Goal: Information Seeking & Learning: Learn about a topic

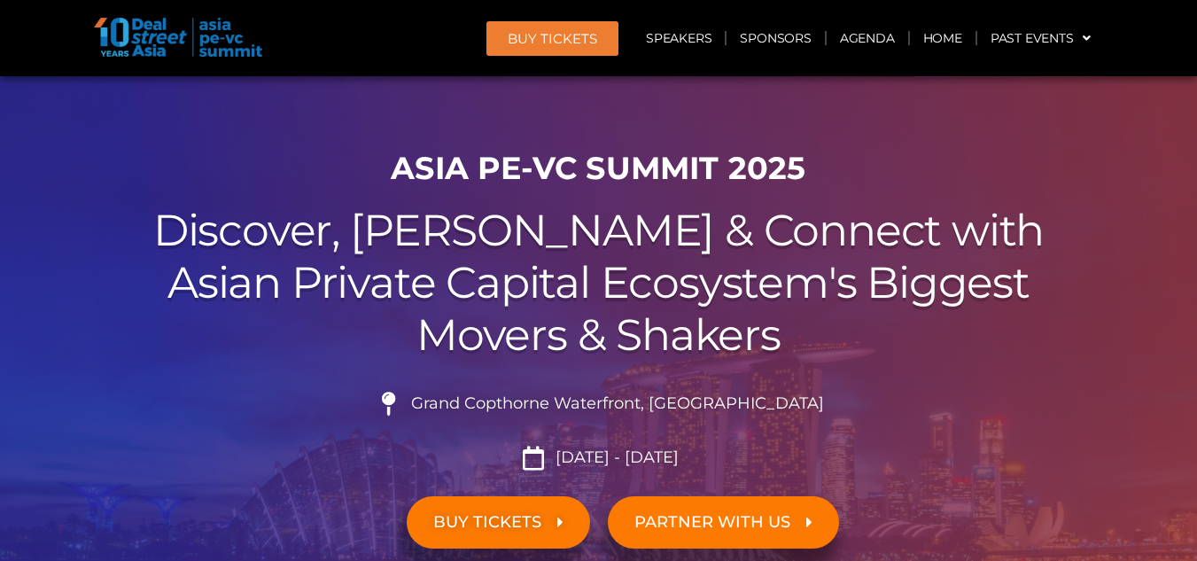
scroll to position [43, 0]
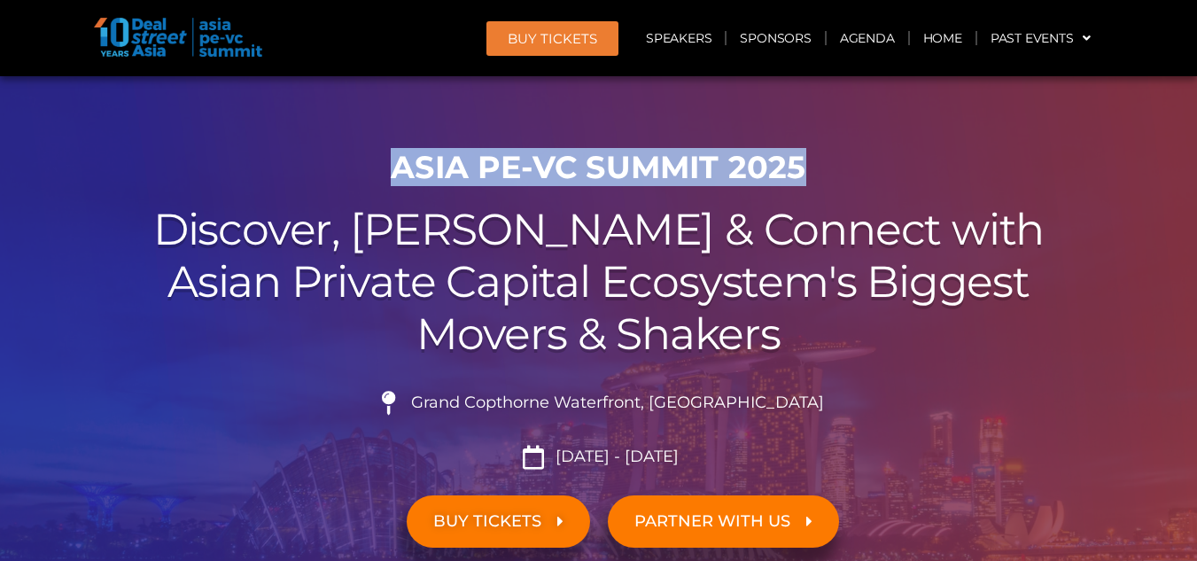
drag, startPoint x: 393, startPoint y: 160, endPoint x: 857, endPoint y: 177, distance: 464.7
click at [857, 177] on h1 "ASIA PE-VC Summit 2025" at bounding box center [599, 167] width 993 height 37
copy h1 "ASIA PE-VC Summit 2025"
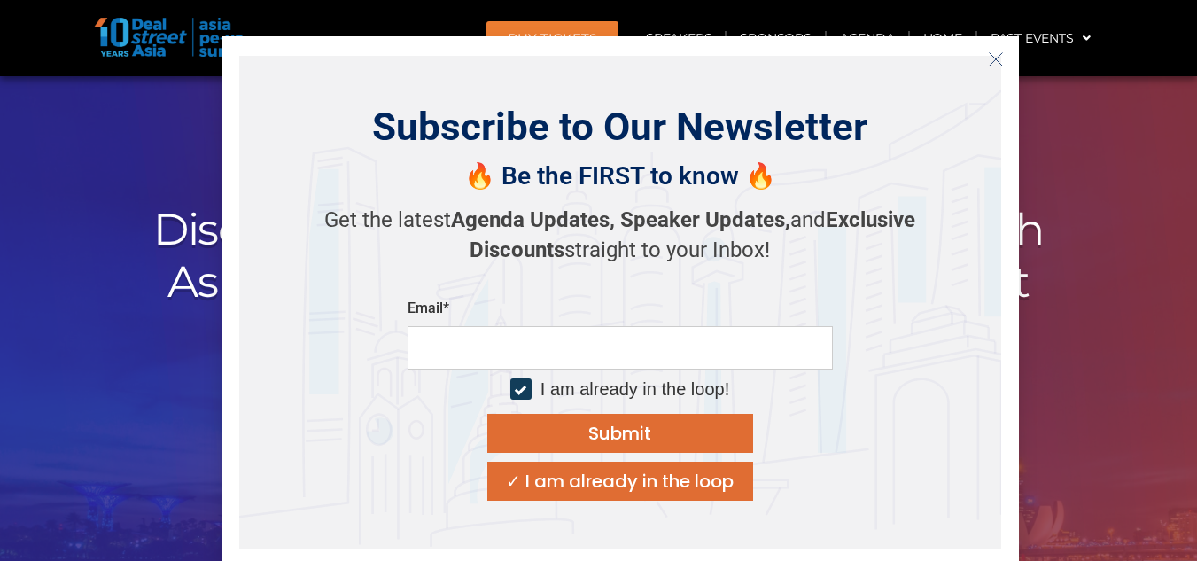
click at [990, 61] on icon "Close" at bounding box center [996, 59] width 16 height 16
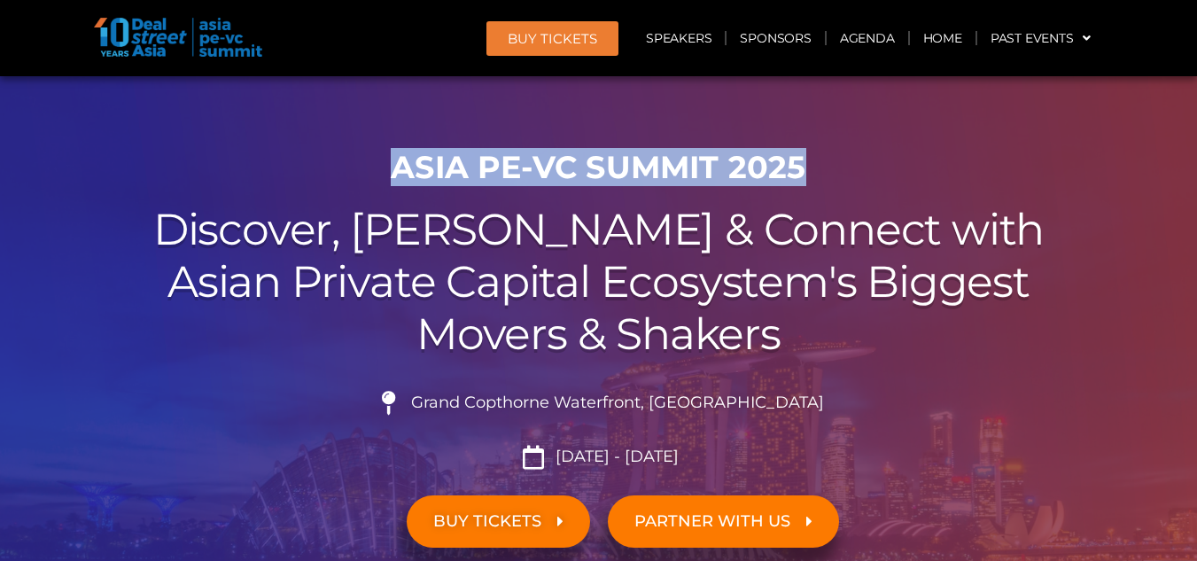
scroll to position [497, 0]
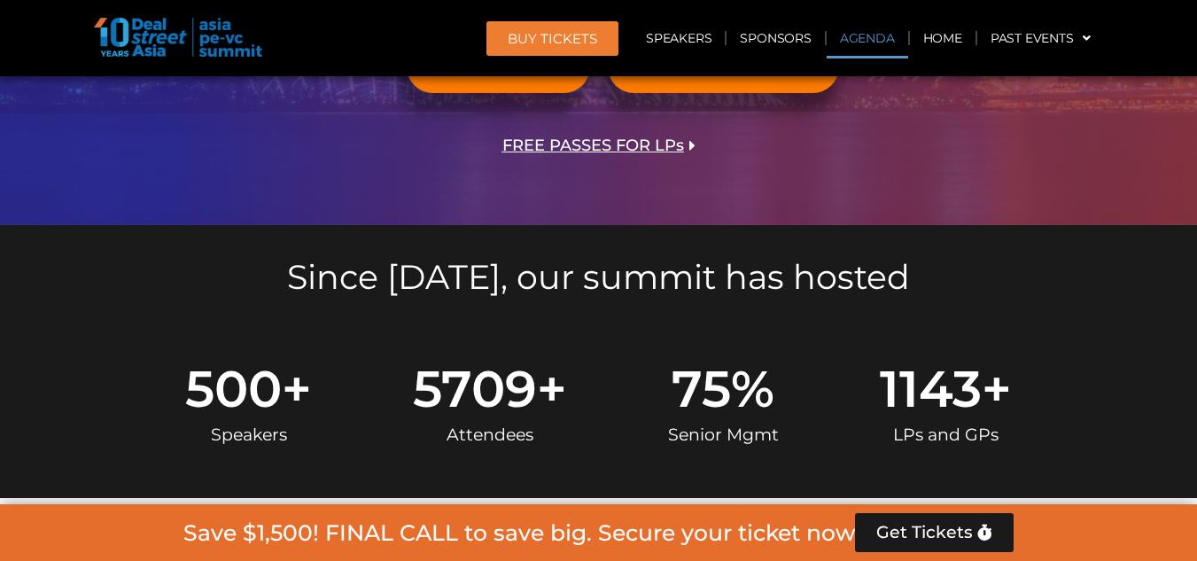
click at [868, 39] on link "Agenda" at bounding box center [868, 38] width 82 height 41
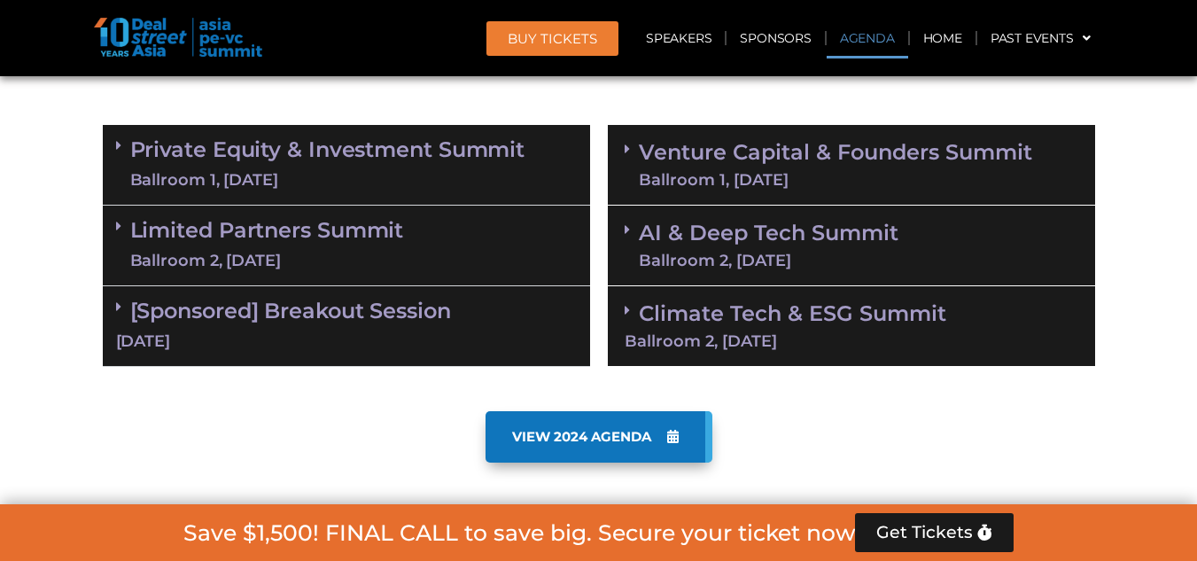
scroll to position [1048, 0]
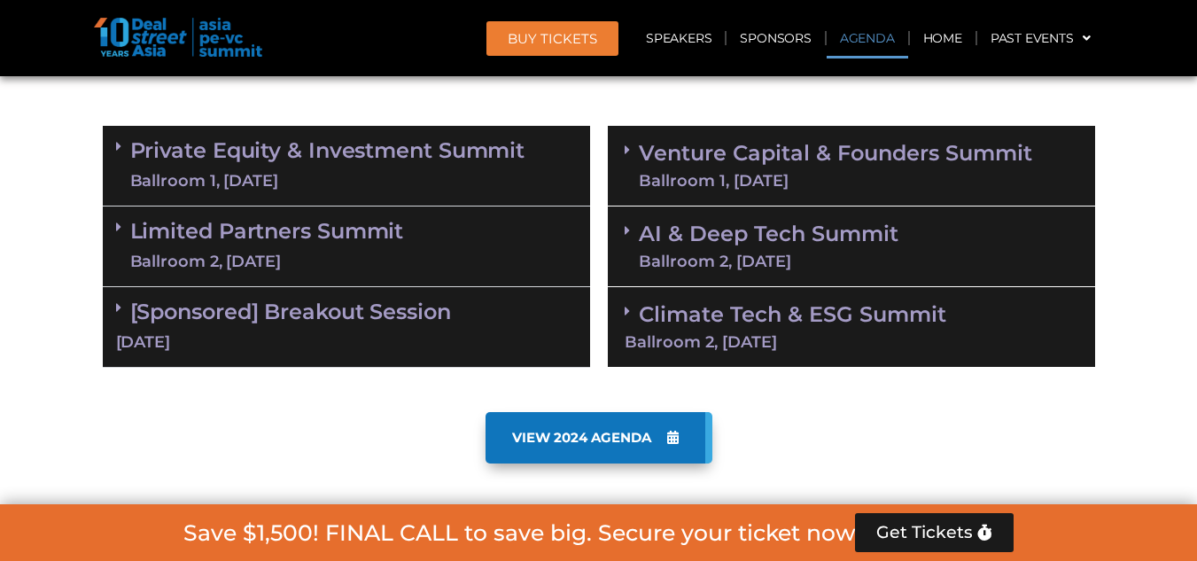
click at [444, 147] on link "Private Equity & Investment Summit Ballroom 1, 10 Sept" at bounding box center [327, 165] width 395 height 53
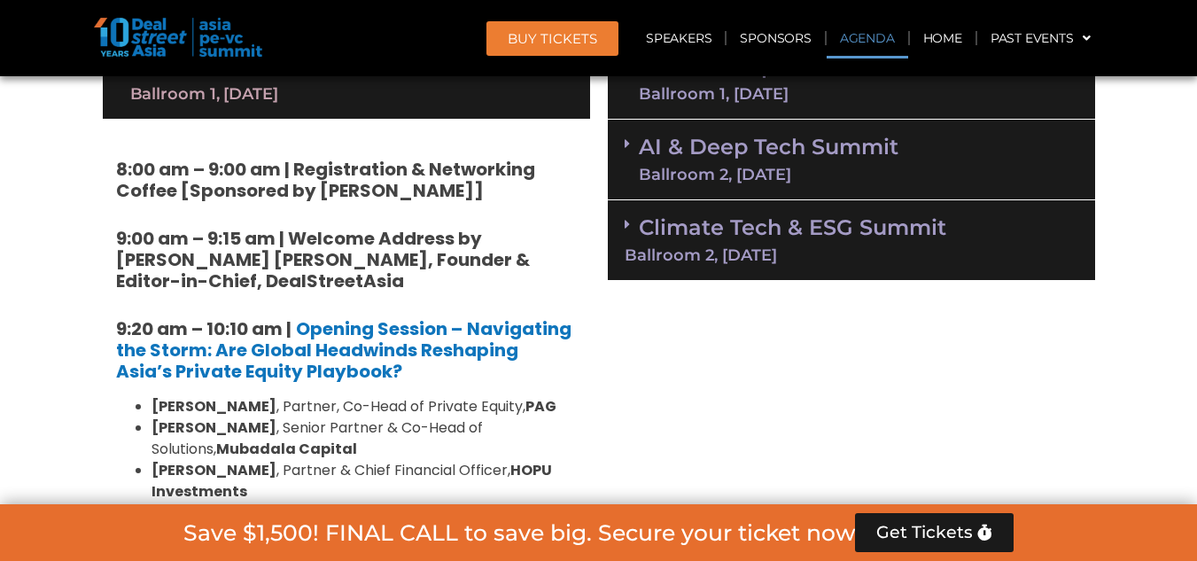
scroll to position [997, 0]
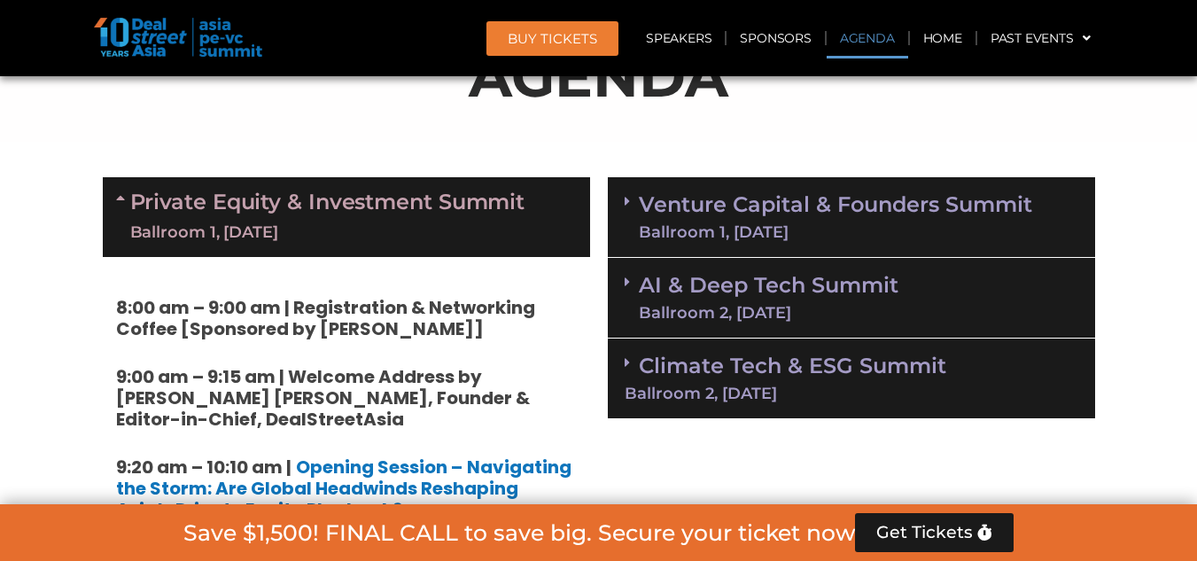
click at [354, 206] on link "Private Equity & Investment Summit Ballroom 1, 10 Sept" at bounding box center [327, 217] width 395 height 53
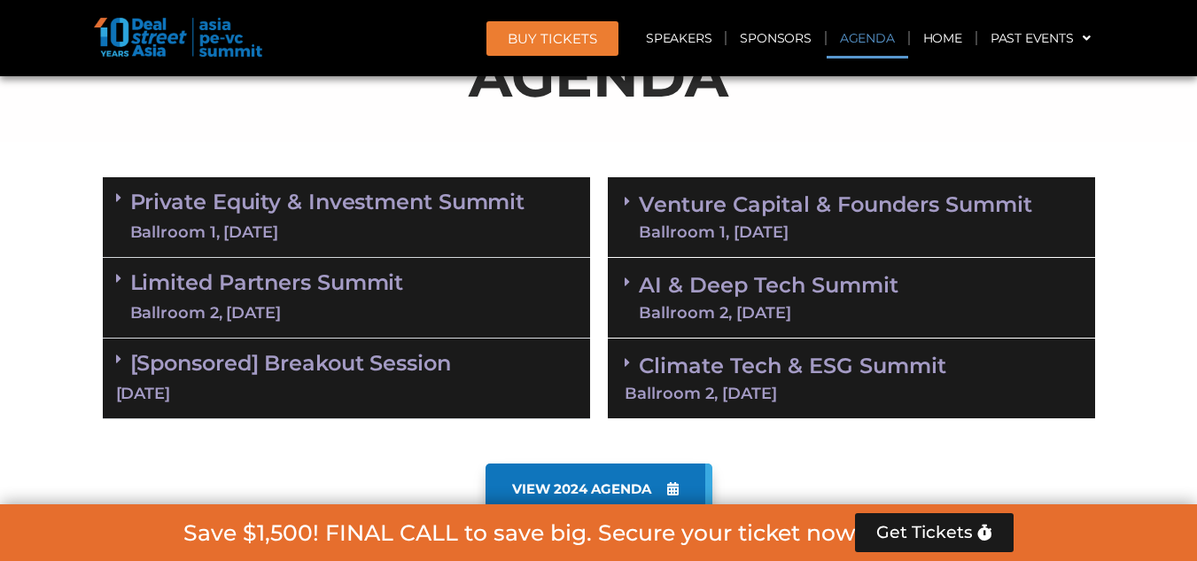
click at [785, 309] on div "Ballroom 2, 11 Sept" at bounding box center [769, 313] width 260 height 16
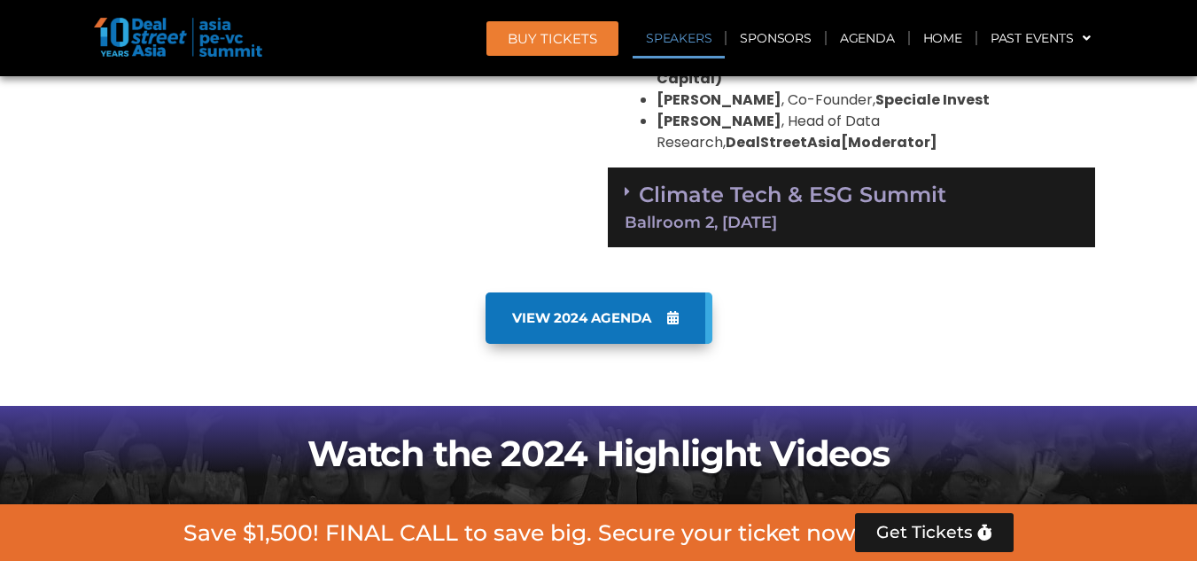
scroll to position [2004, 0]
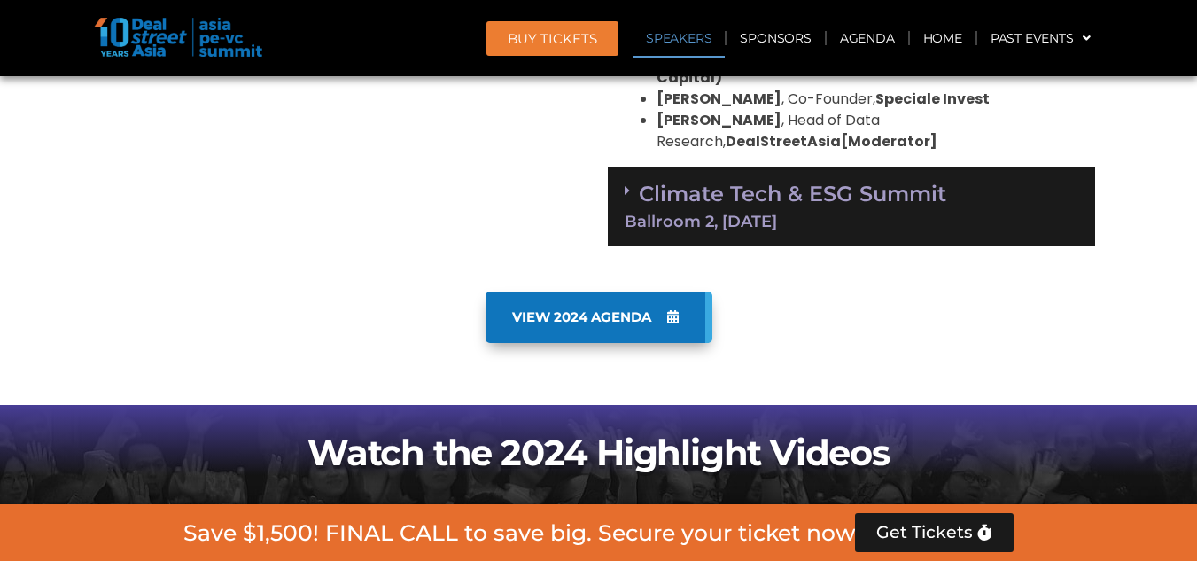
click at [845, 212] on div "Climate Tech & ESG Summit Ballroom 2, 11 Sept" at bounding box center [851, 207] width 487 height 81
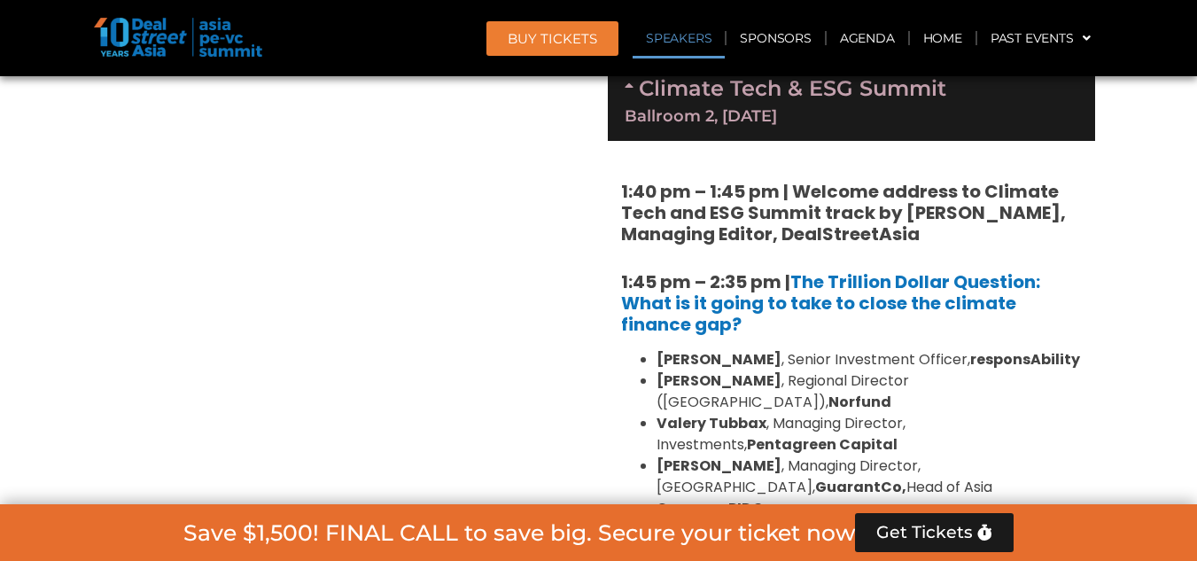
scroll to position [2112, 0]
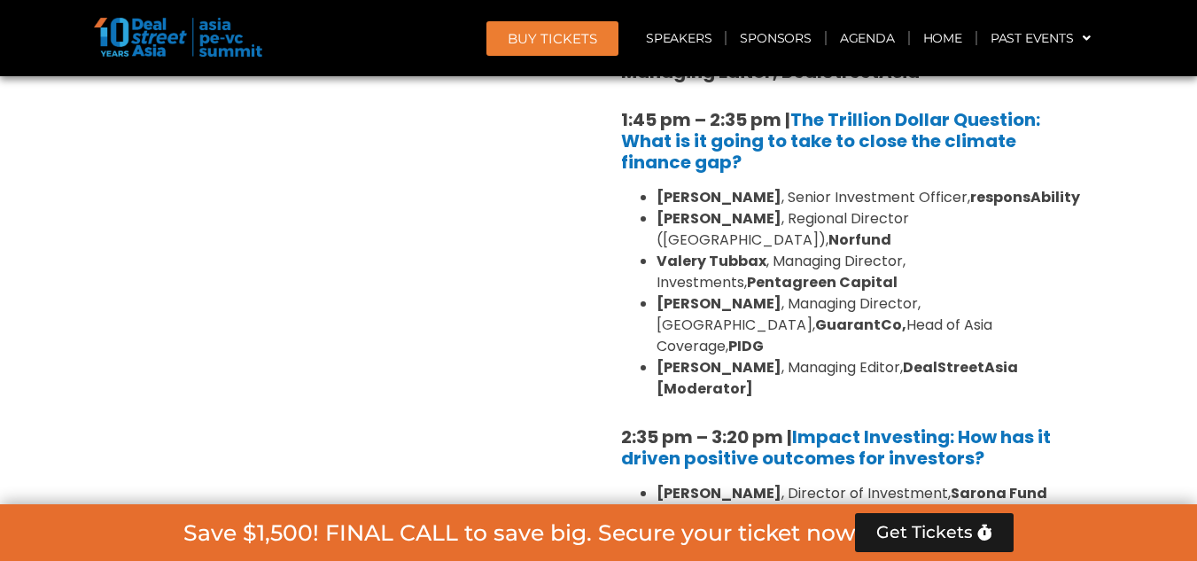
click at [845, 251] on li "Valery Tubbax , Managing Director, Investments, Pentagreen Capital" at bounding box center [869, 272] width 425 height 43
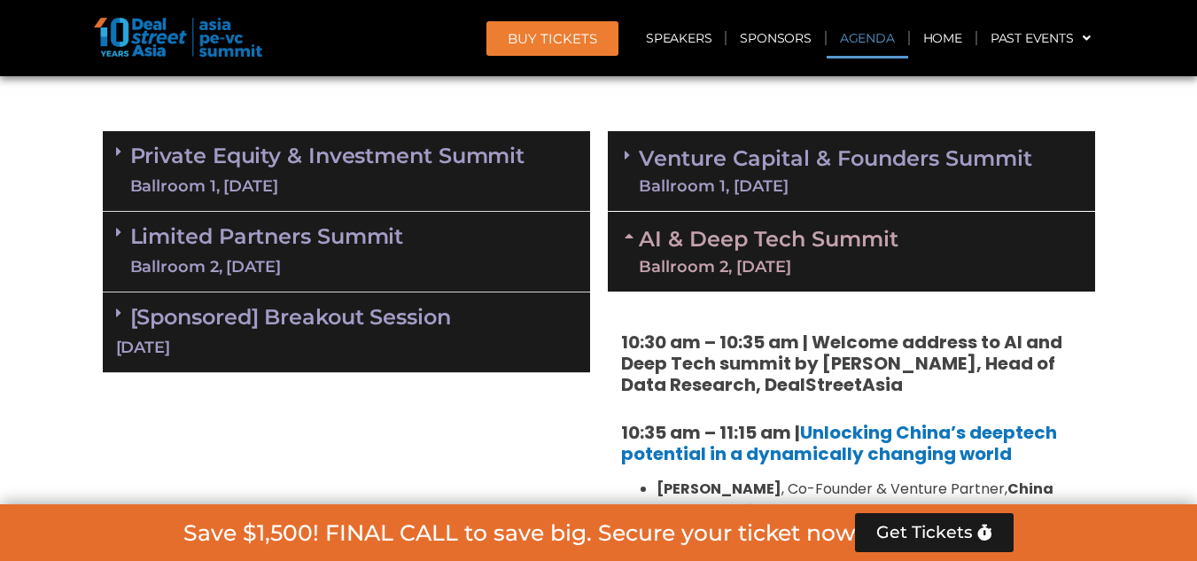
scroll to position [1042, 0]
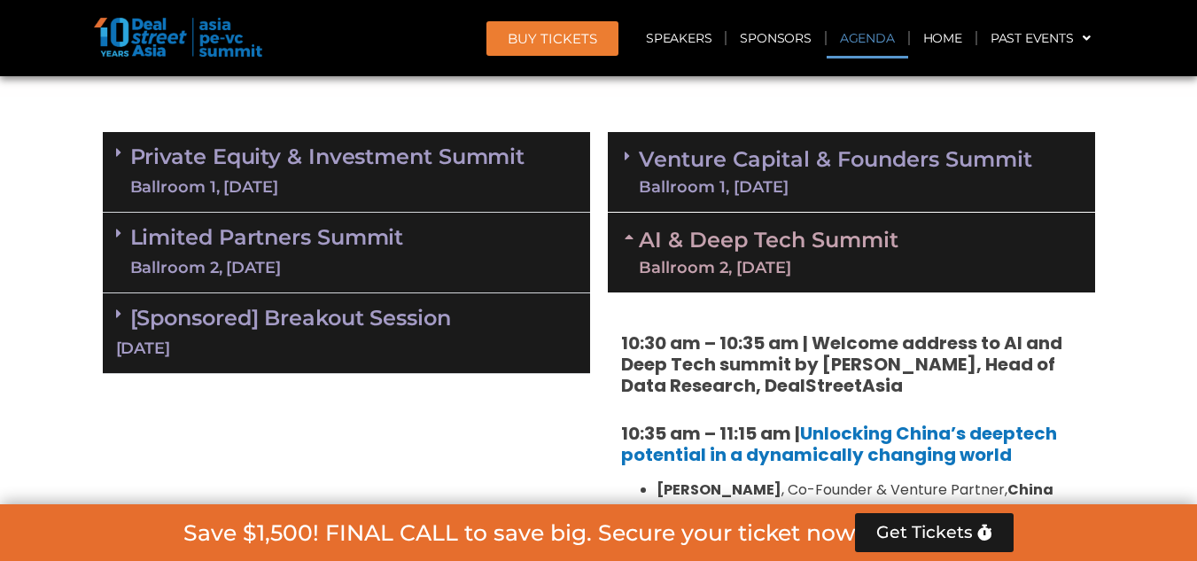
click at [118, 147] on icon at bounding box center [118, 152] width 5 height 14
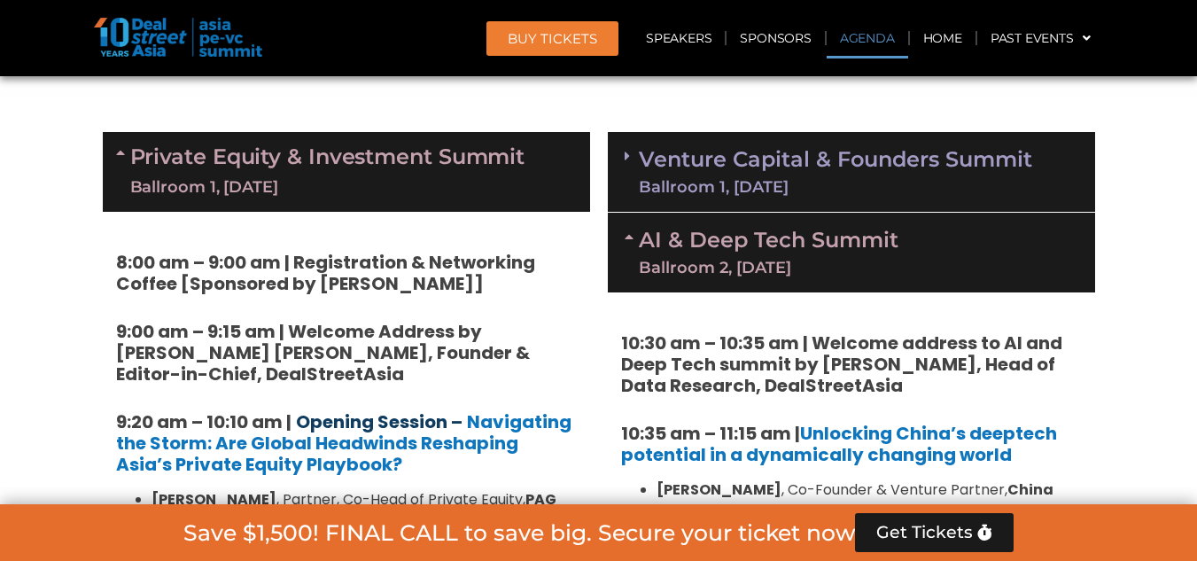
scroll to position [1262, 0]
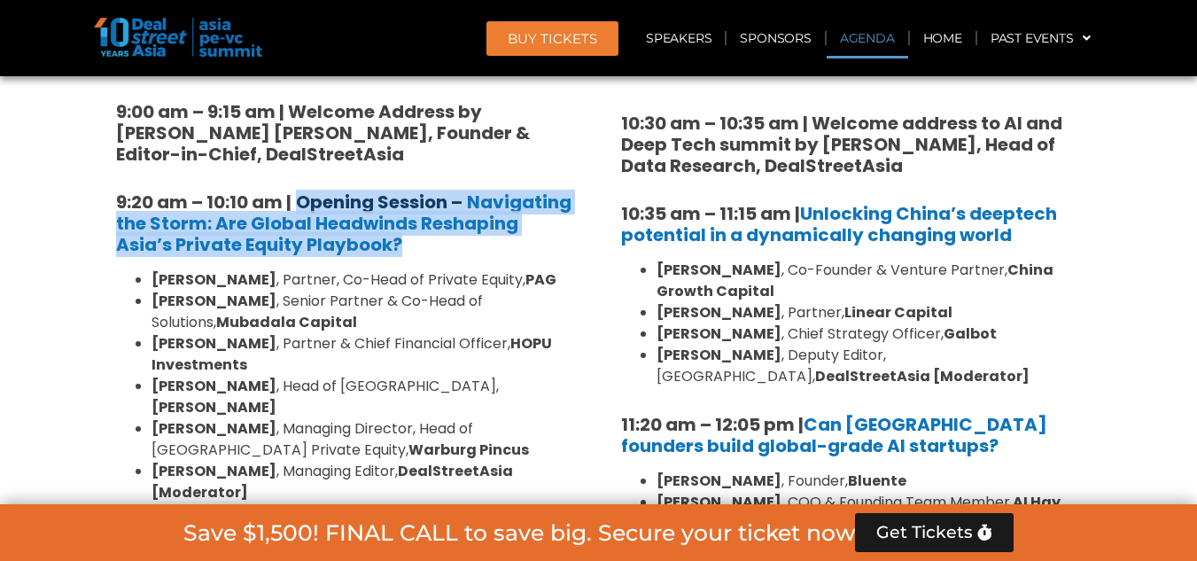
drag, startPoint x: 369, startPoint y: 246, endPoint x: 300, endPoint y: 202, distance: 82.1
click at [300, 202] on h5 "9:20 am – 10:10 am | Opening Session – Navigating the Storm: Are Global Headwin…" at bounding box center [346, 223] width 461 height 64
copy h5 "Opening Session – Navigating the Storm: Are Global Headwinds Reshaping Asia’s P…"
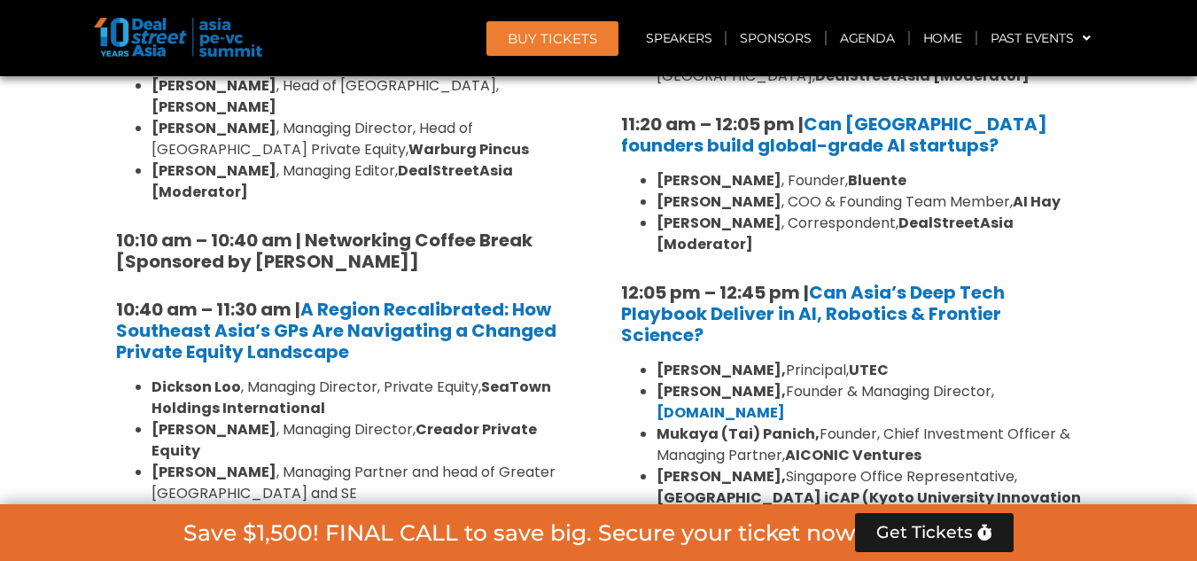
scroll to position [1563, 0]
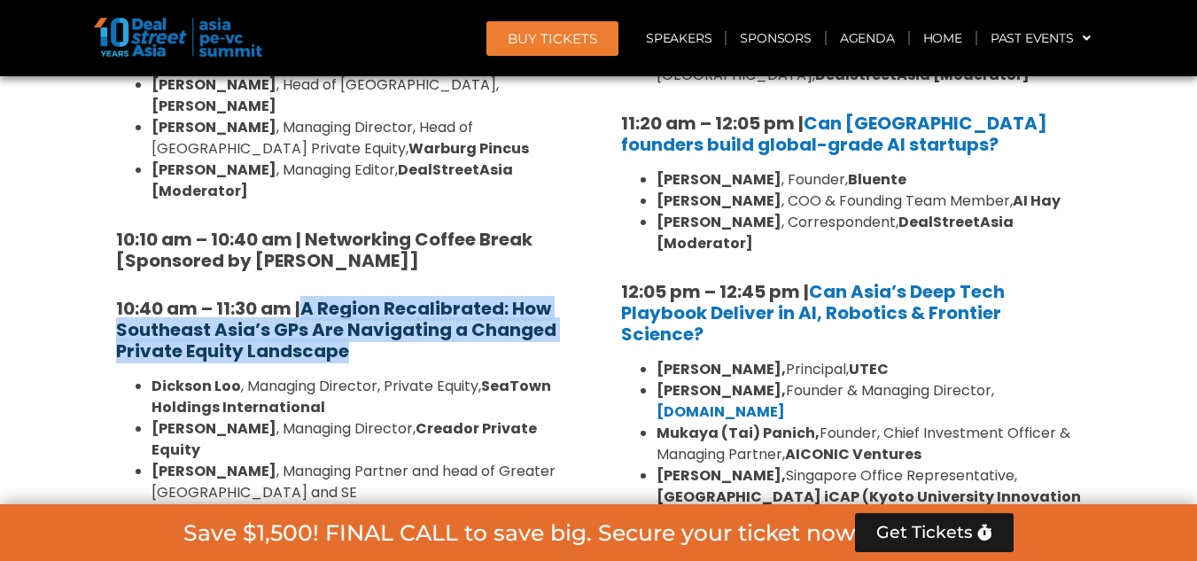
drag, startPoint x: 370, startPoint y: 310, endPoint x: 307, endPoint y: 267, distance: 76.5
click at [307, 298] on h5 "10:40 am – 11:30 am | A Region Recalibrated: How Southeast Asia’s GPs Are Navig…" at bounding box center [346, 330] width 461 height 64
copy strong "A Region Recalibrated: How Southeast Asia’s GPs Are Navigating a Changed Privat…"
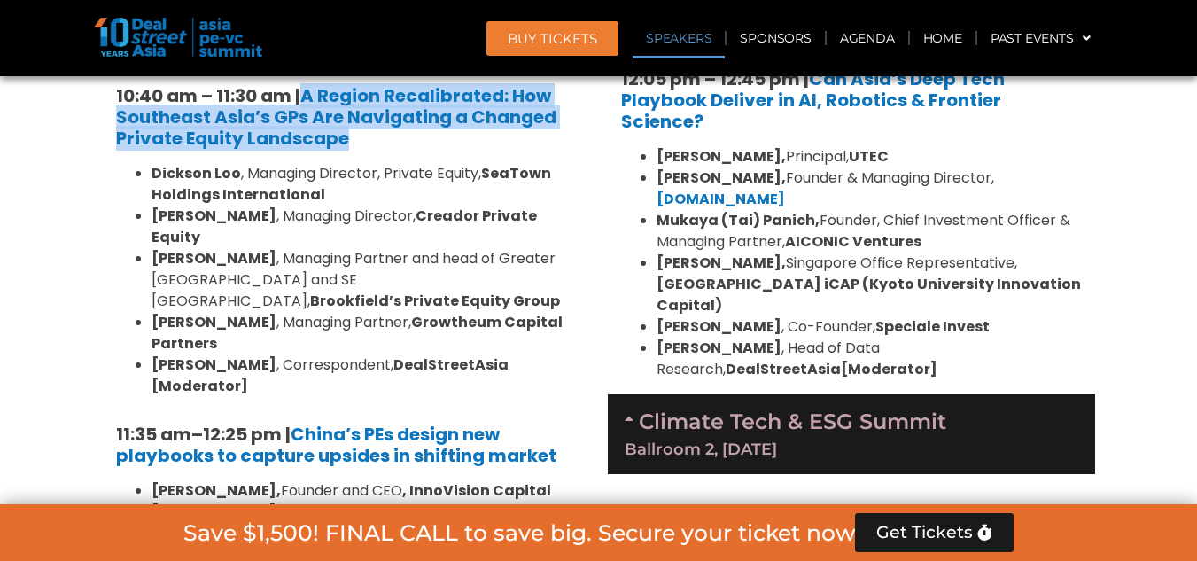
scroll to position [1777, 0]
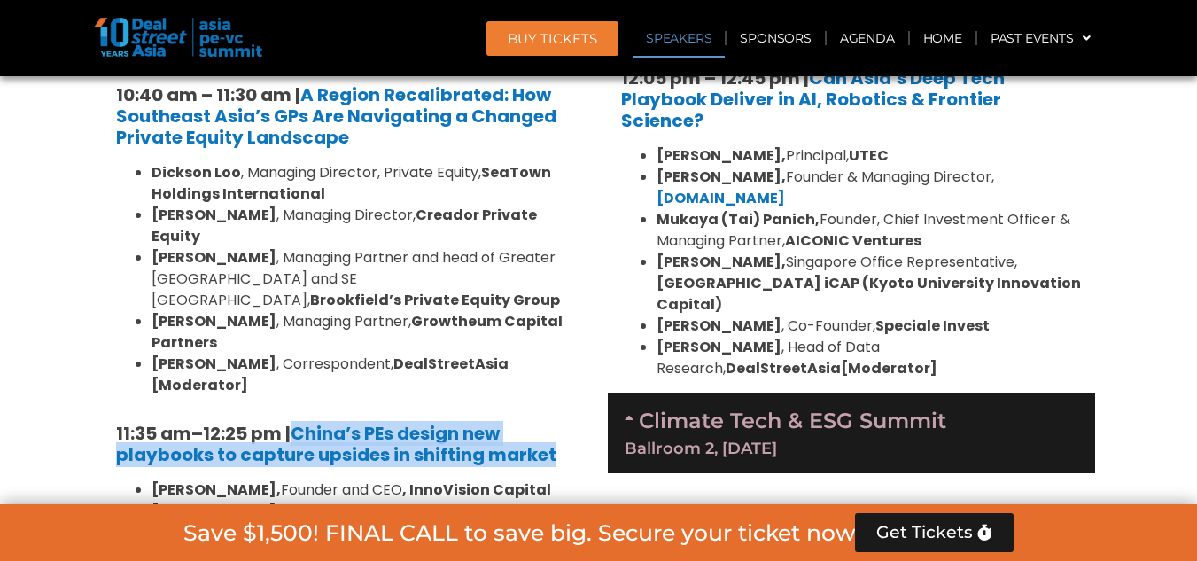
drag, startPoint x: 563, startPoint y: 372, endPoint x: 300, endPoint y: 350, distance: 263.3
click at [300, 423] on h5 "11:35 am – 12:25 pm | China’s PEs design new playbooks to capture upsides in sh…" at bounding box center [346, 444] width 461 height 43
copy strong "China’s PEs design new playbooks to capture upsides in shifting market"
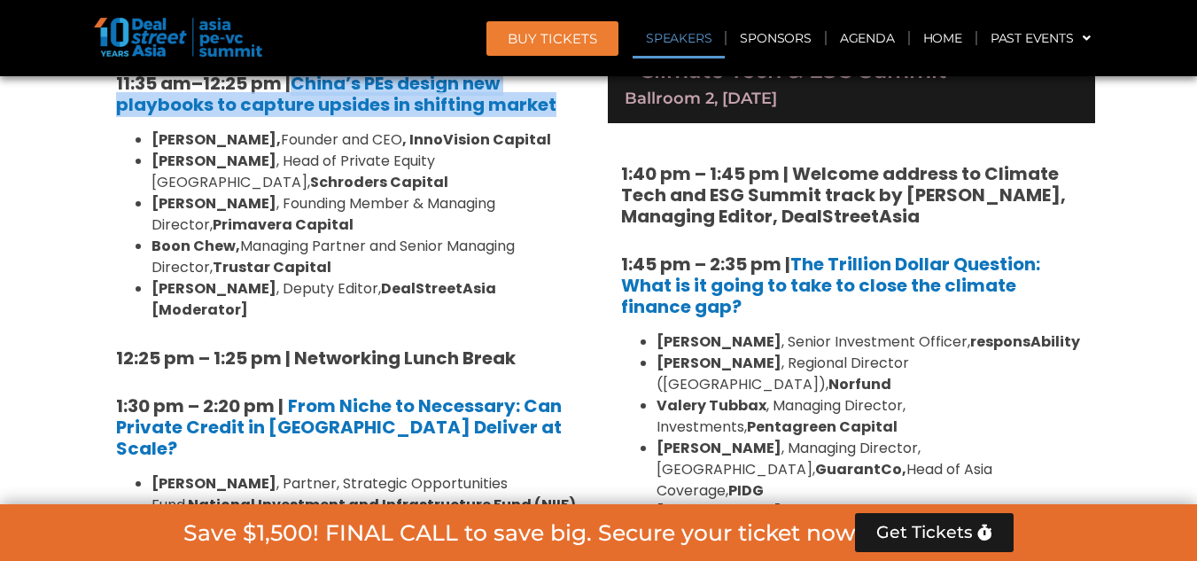
scroll to position [2128, 0]
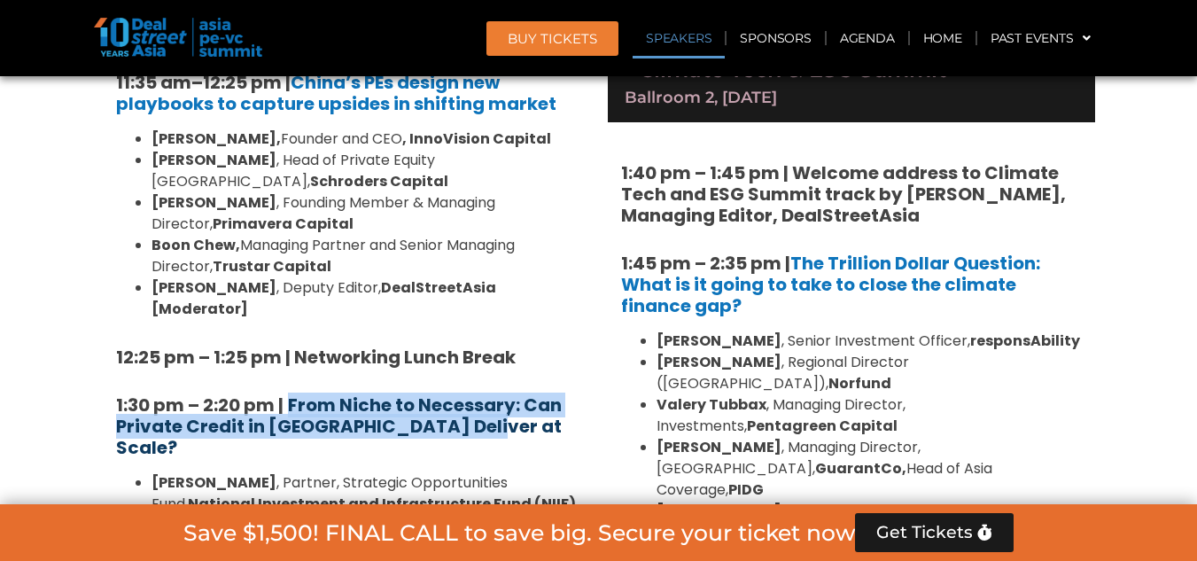
drag, startPoint x: 485, startPoint y: 300, endPoint x: 290, endPoint y: 276, distance: 196.4
click at [290, 394] on h5 "1:30 pm – 2:20 pm | From Niche to Necessary: Can Private Credit in Asia Deliver…" at bounding box center [346, 426] width 461 height 64
copy strong "From Niche to Necessary: Can Private Credit in Asia Deliver at Scale?"
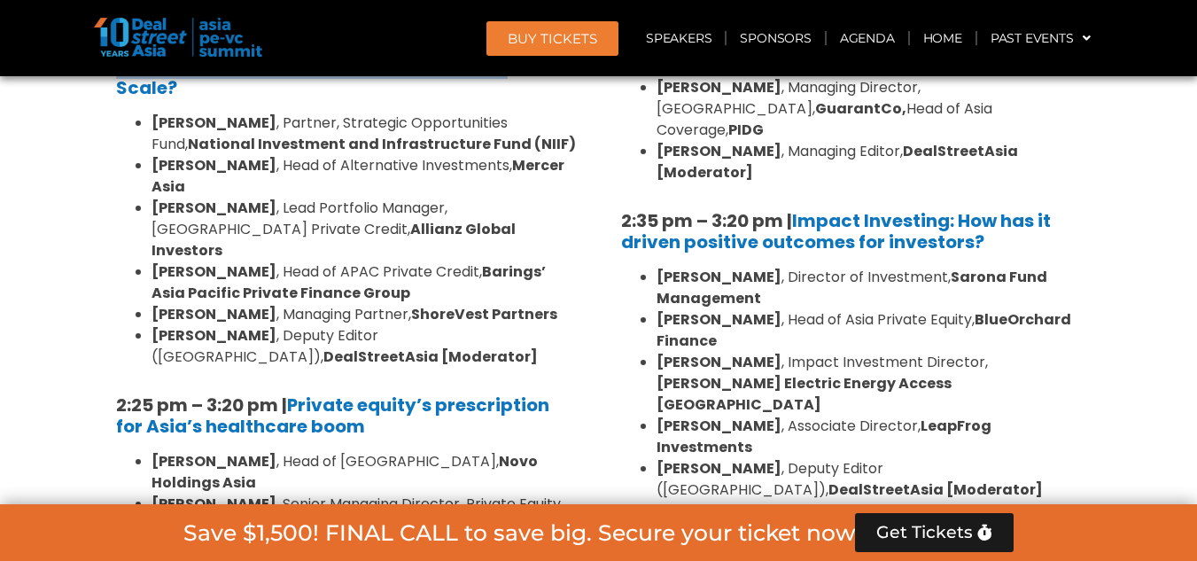
scroll to position [2489, 0]
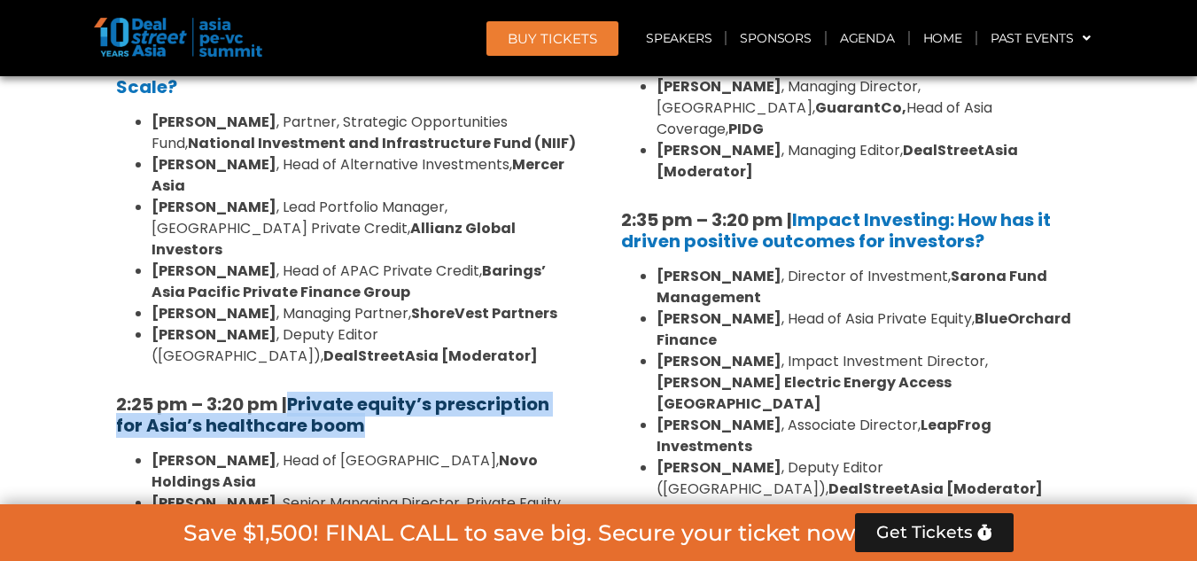
drag, startPoint x: 385, startPoint y: 232, endPoint x: 292, endPoint y: 206, distance: 95.9
click at [292, 394] on h5 "2:25 pm – 3:20 pm | Private equity’s prescription for Asia’s healthcare boom" at bounding box center [346, 415] width 461 height 43
click at [394, 394] on h5 "2:25 pm – 3:20 pm | Private equity’s prescription for Asia’s healthcare boom" at bounding box center [346, 415] width 461 height 43
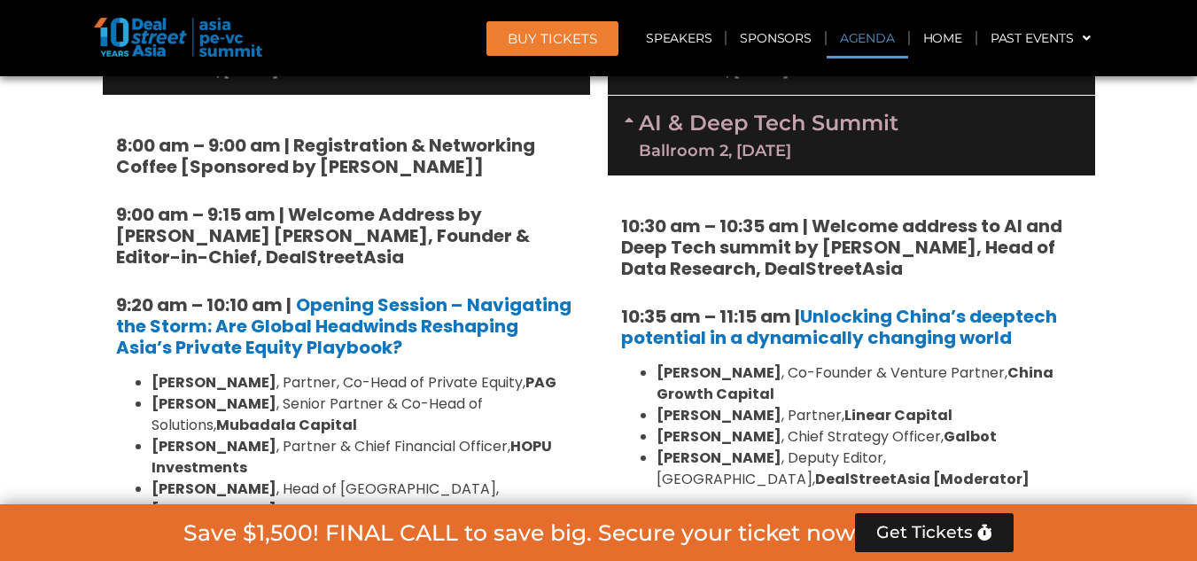
scroll to position [0, 0]
